Goal: Task Accomplishment & Management: Manage account settings

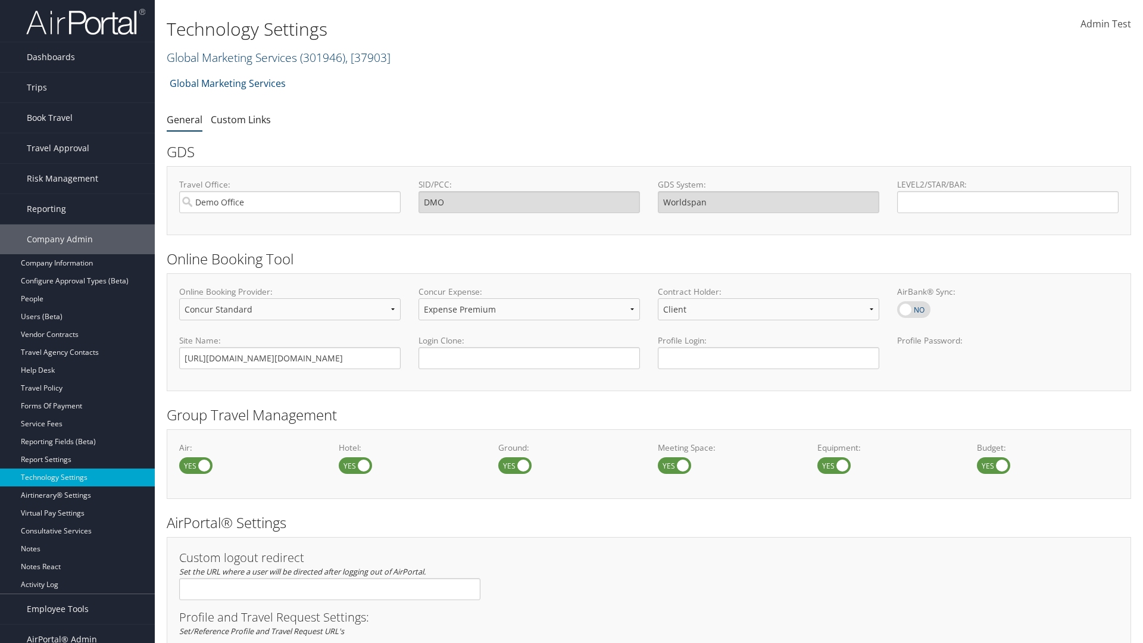
click at [230, 57] on link "Global Marketing Services ( 301946 ) , [ 37903 ]" at bounding box center [279, 57] width 224 height 16
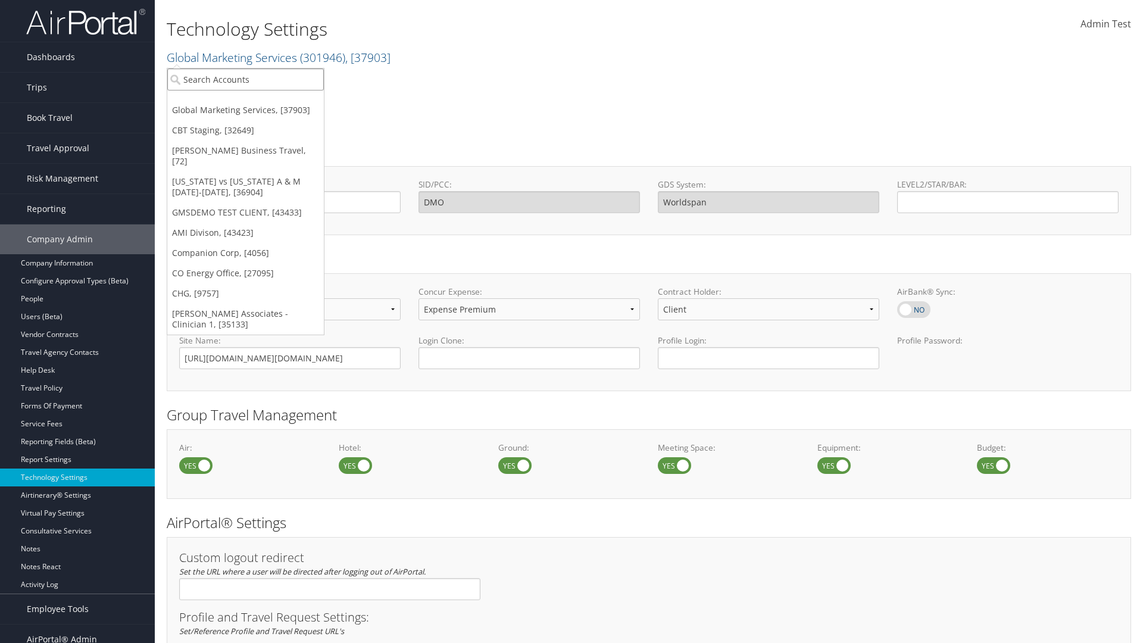
click at [245, 79] on input "search" at bounding box center [245, 79] width 157 height 22
type input "CBTSTG"
click at [245, 101] on div "CBT Staging (CBTSTG), [32649]" at bounding box center [246, 101] width 170 height 11
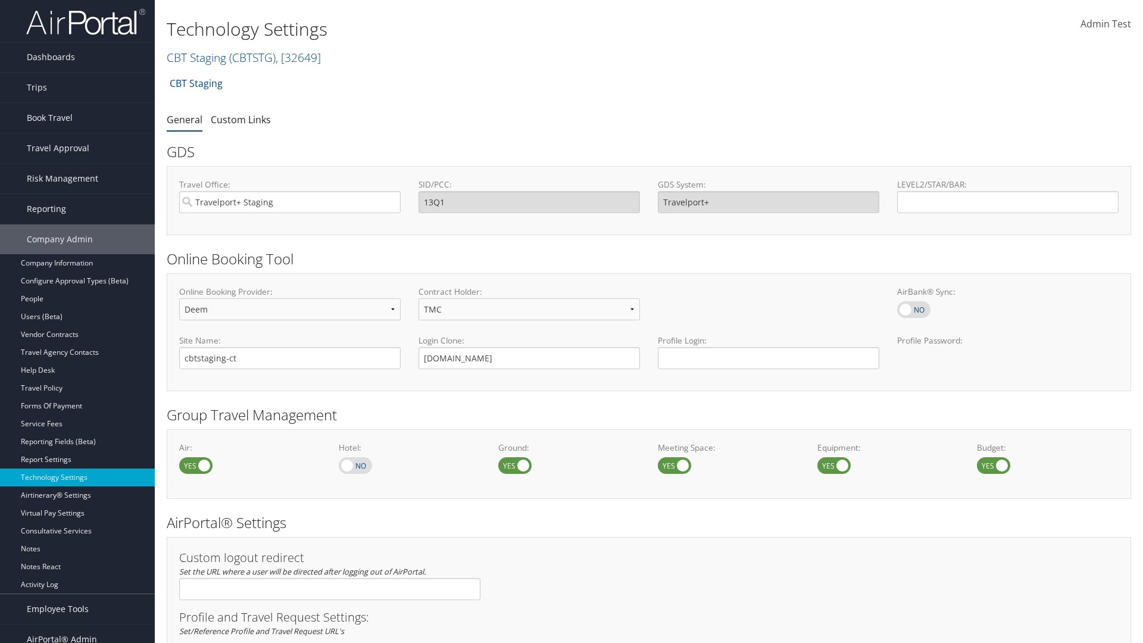
scroll to position [730, 0]
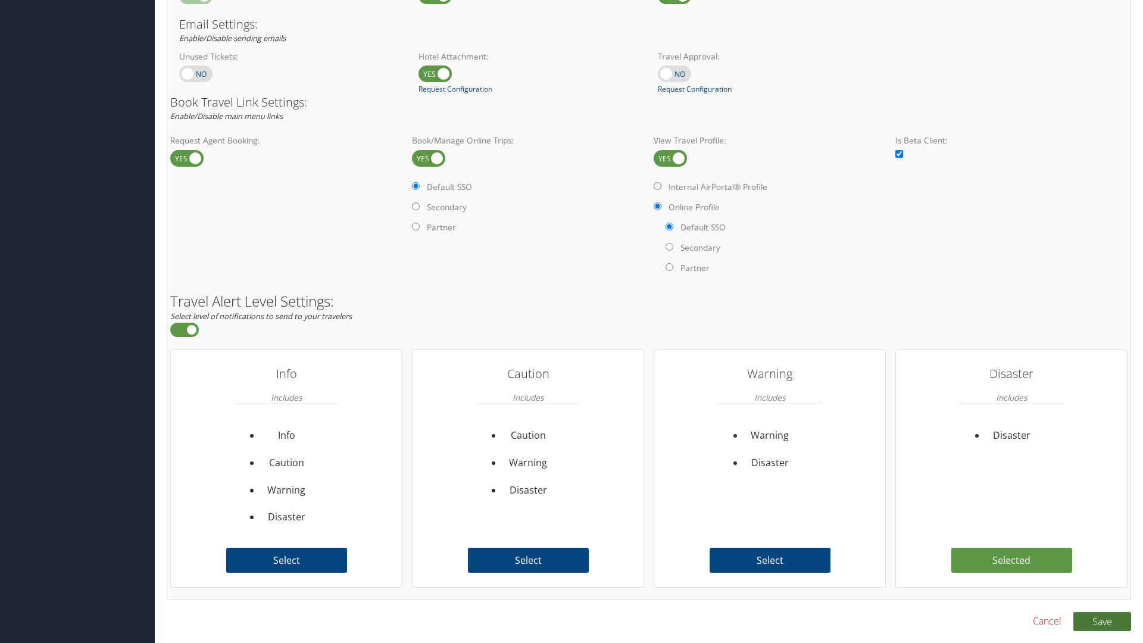
click at [1102, 621] on button "Save" at bounding box center [1103, 621] width 58 height 19
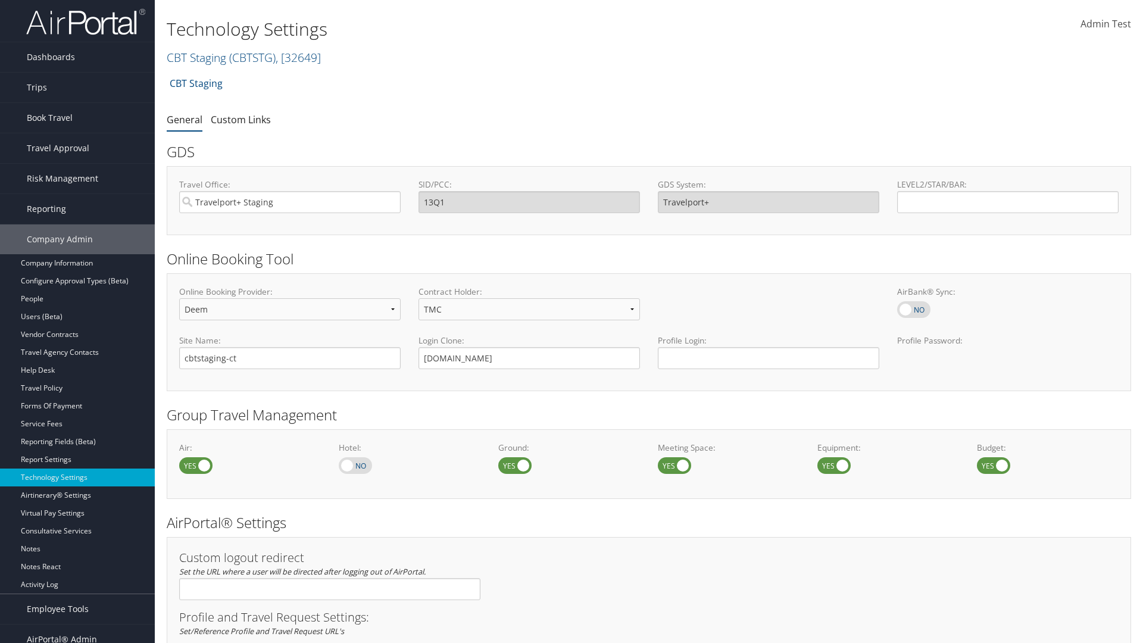
scroll to position [730, 0]
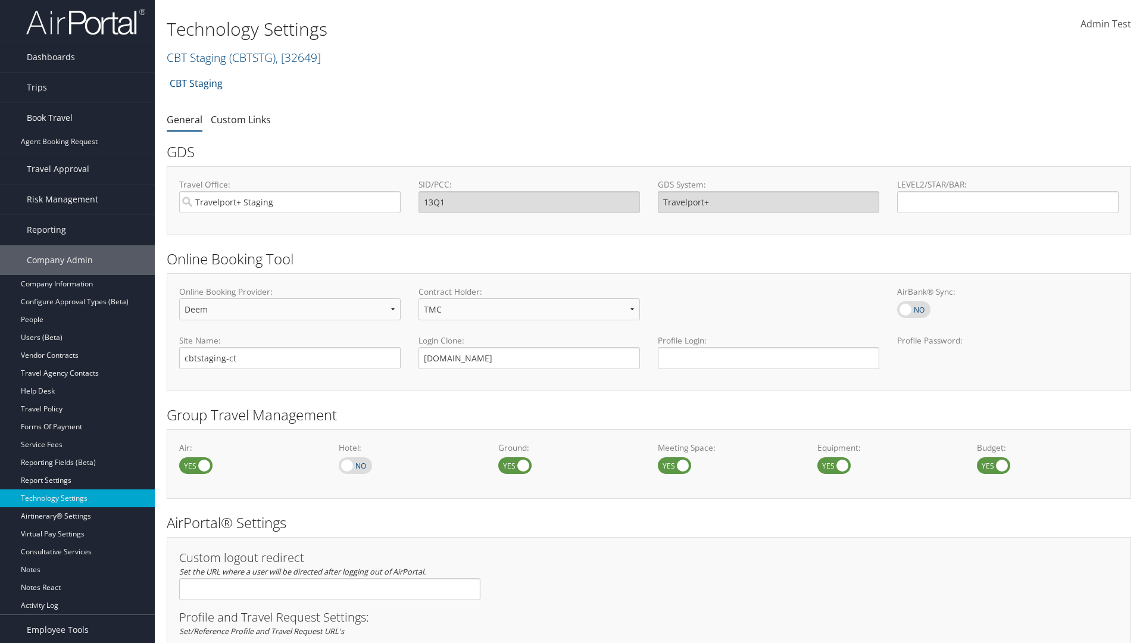
click at [77, 169] on link "Book/Manage Online Trips" at bounding box center [77, 178] width 155 height 18
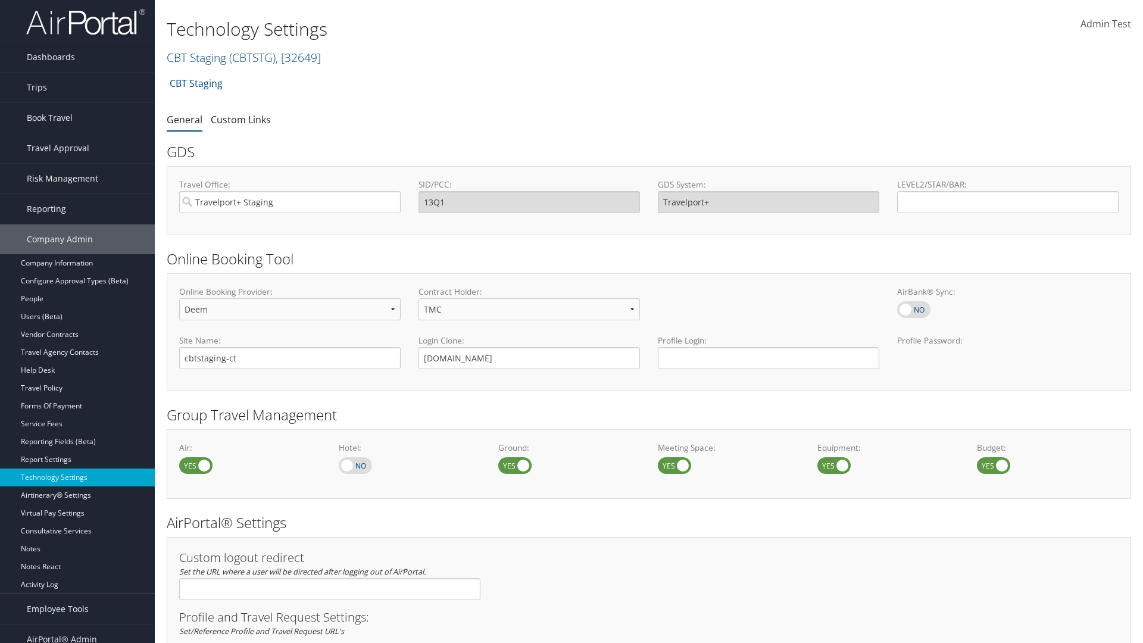
select select "4"
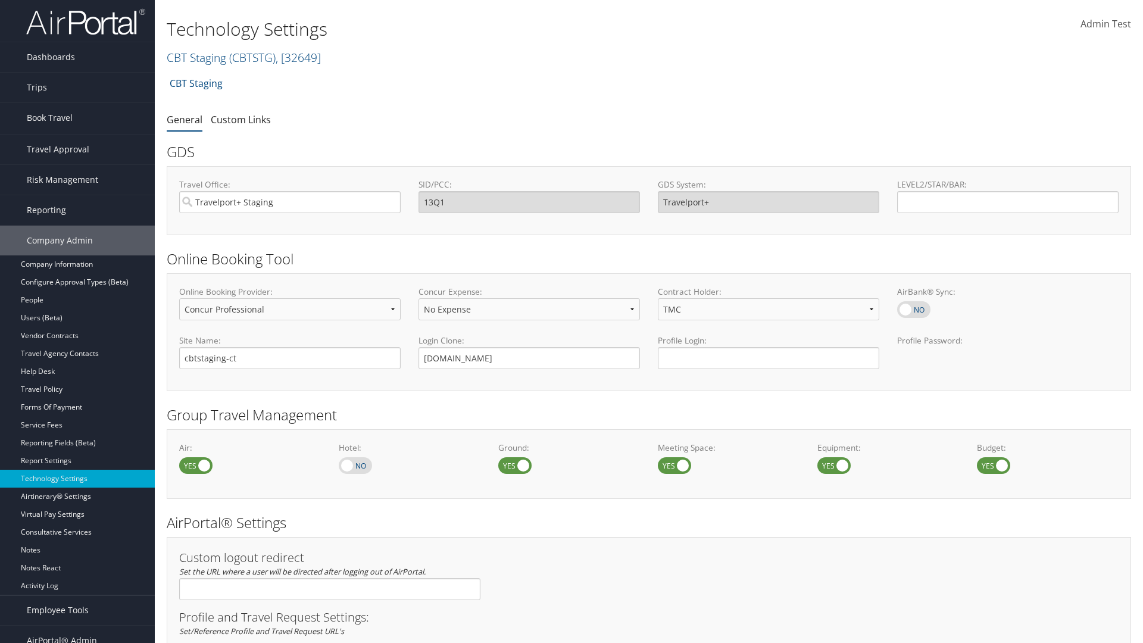
click at [77, 169] on link "Book/Manage Online Trips" at bounding box center [77, 178] width 155 height 18
